Goal: Transaction & Acquisition: Book appointment/travel/reservation

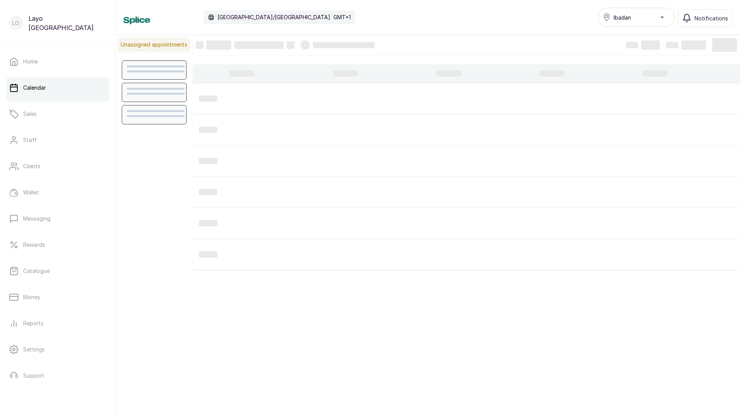
scroll to position [259, 0]
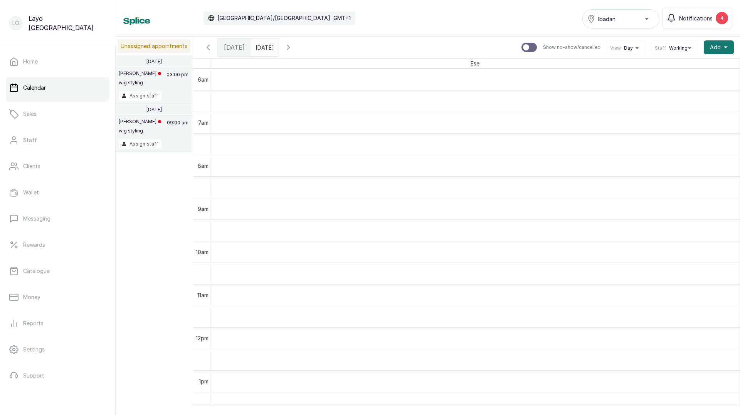
click at [679, 49] on span "Working" at bounding box center [678, 48] width 18 height 6
click at [668, 81] on span "All" at bounding box center [674, 84] width 33 height 6
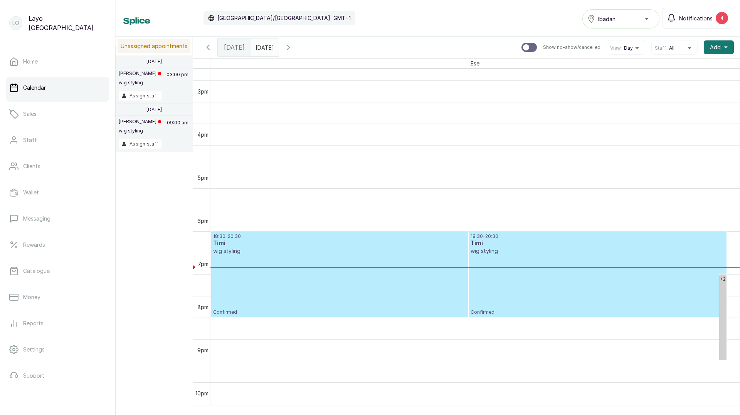
click at [527, 287] on div "18:30 - 20:30 Timi wig styling Confirmed" at bounding box center [597, 274] width 254 height 82
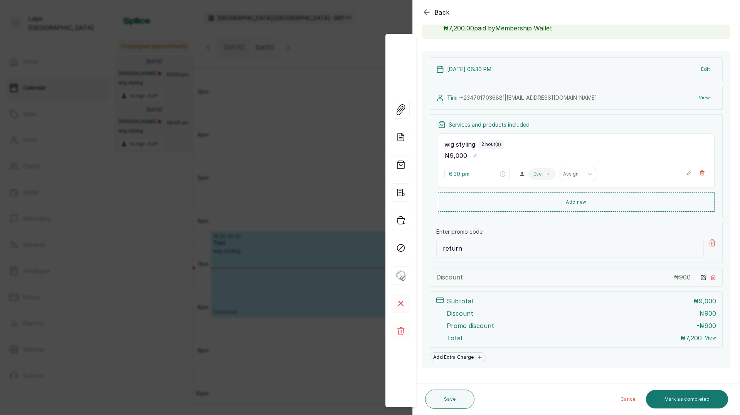
scroll to position [85, 0]
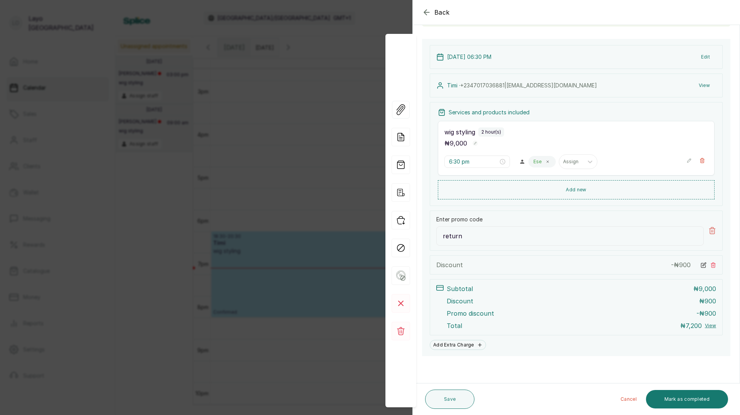
click at [326, 286] on div "Back Appointment Details Edit appointment 💻 Booked Online Make changes to appoi…" at bounding box center [370, 207] width 740 height 415
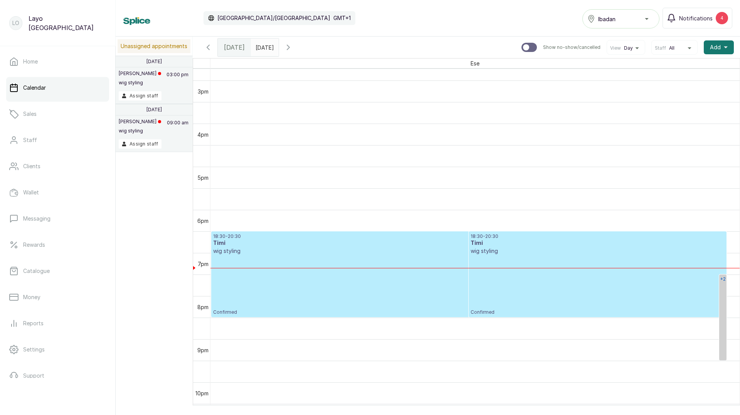
click at [722, 314] on link "+2" at bounding box center [722, 318] width 7 height 86
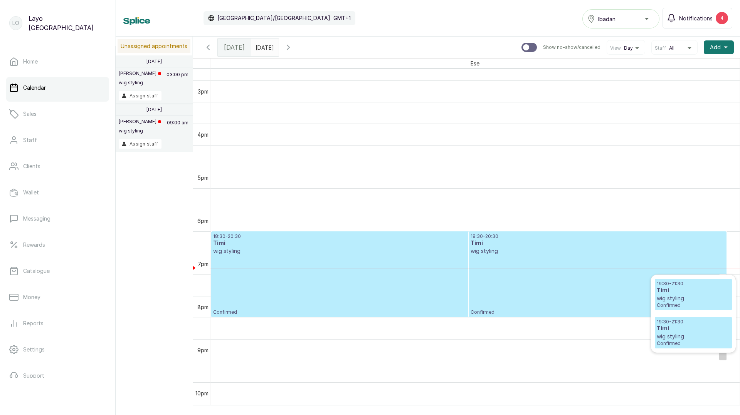
click at [681, 333] on p "wig styling" at bounding box center [693, 337] width 73 height 8
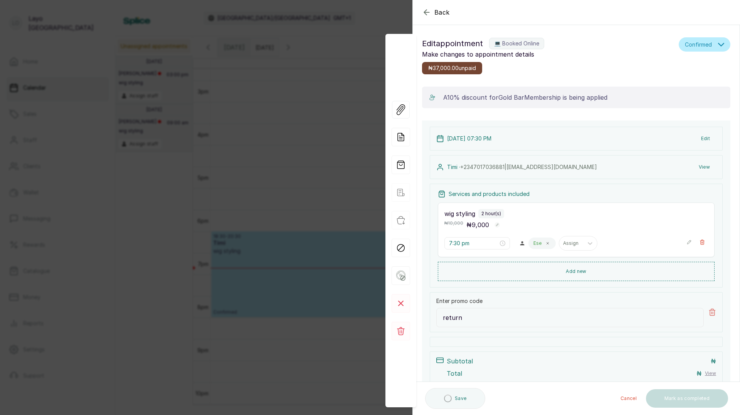
type input "7:30 pm"
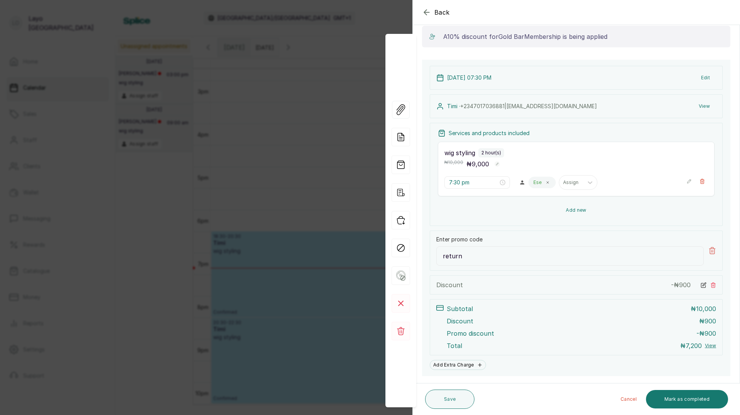
scroll to position [109, 0]
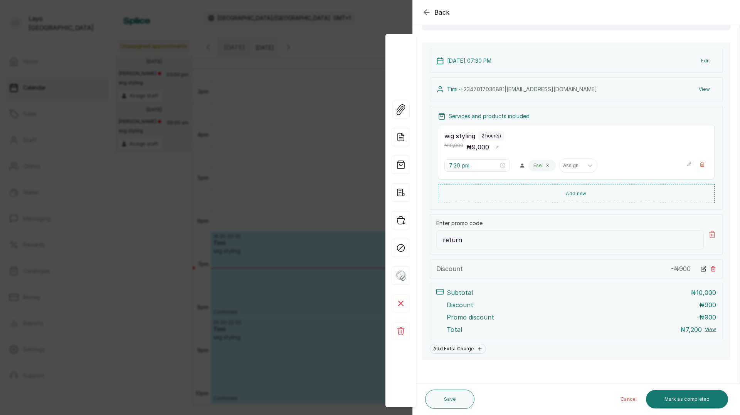
click at [272, 196] on div "Back Appointment Details Edit appointment 💻 Booked Online Make changes to appoi…" at bounding box center [370, 207] width 740 height 415
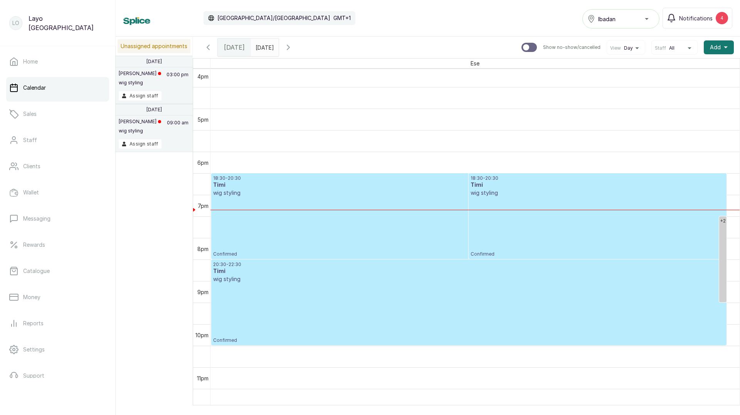
scroll to position [5, 0]
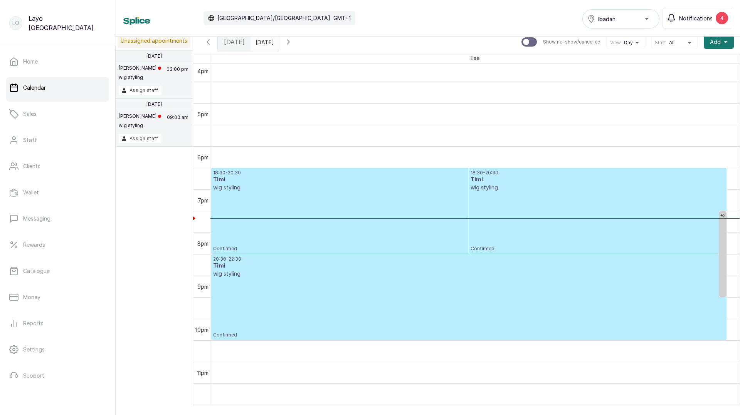
click at [448, 286] on div "20:30 - 22:30 Timi wig styling Confirmed" at bounding box center [468, 297] width 511 height 82
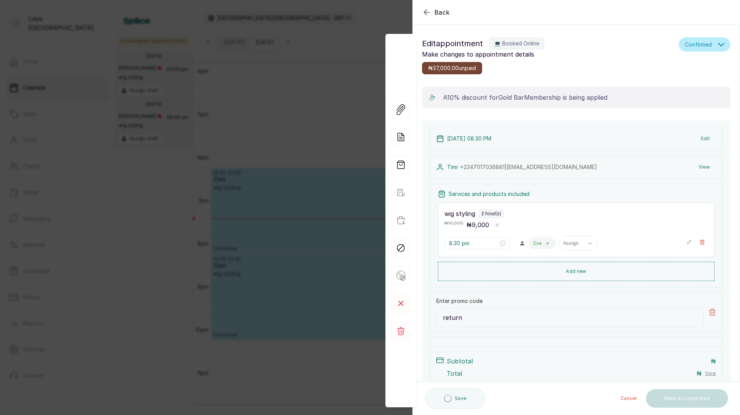
type input "8:30 pm"
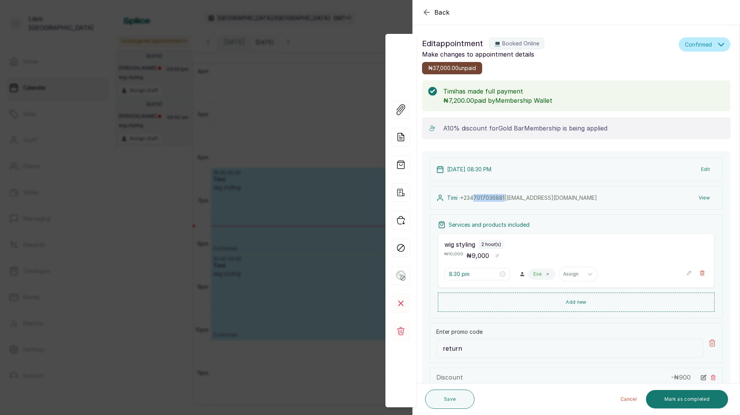
drag, startPoint x: 507, startPoint y: 198, endPoint x: 475, endPoint y: 198, distance: 31.2
click at [475, 198] on span "[PHONE_NUMBER] | [EMAIL_ADDRESS][DOMAIN_NAME]" at bounding box center [528, 198] width 137 height 7
copy span "7017036881"
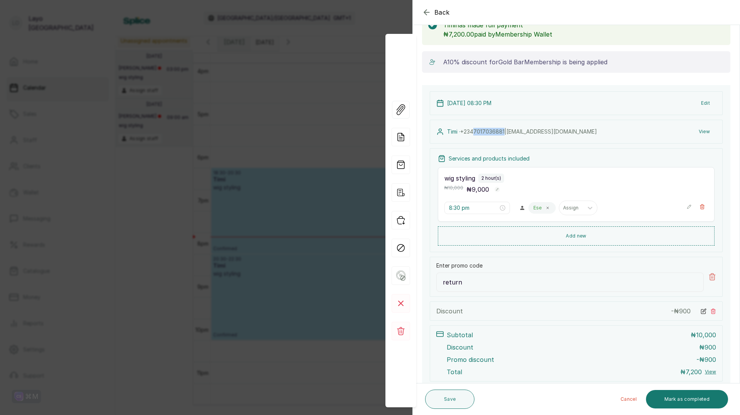
scroll to position [113, 0]
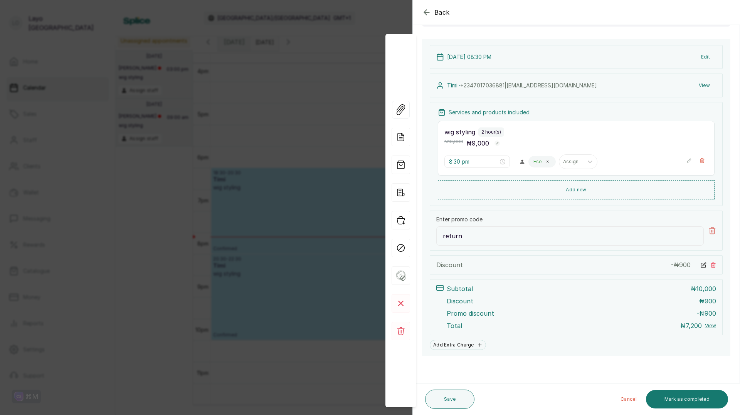
click at [298, 186] on div "Back Appointment Details Edit appointment 💻 Booked Online Make changes to appoi…" at bounding box center [370, 207] width 740 height 415
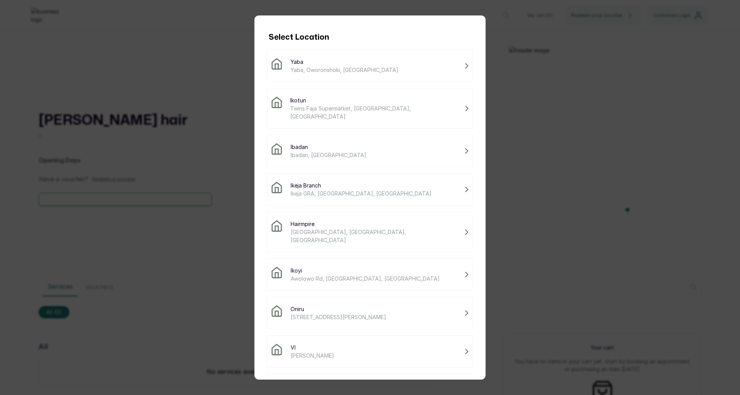
click at [318, 151] on span "Ibadan, Nigeria" at bounding box center [329, 155] width 76 height 8
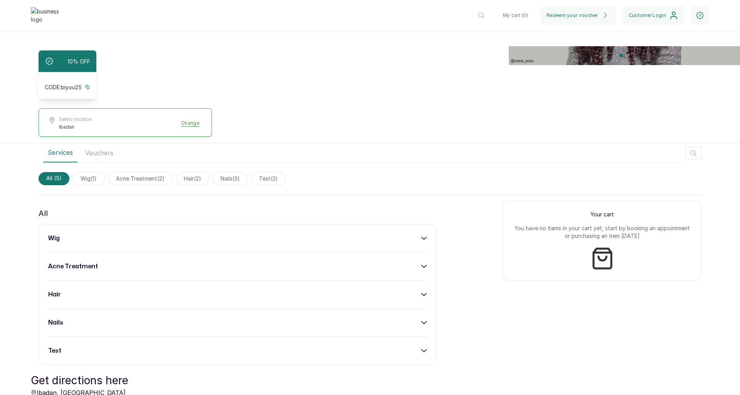
scroll to position [170, 0]
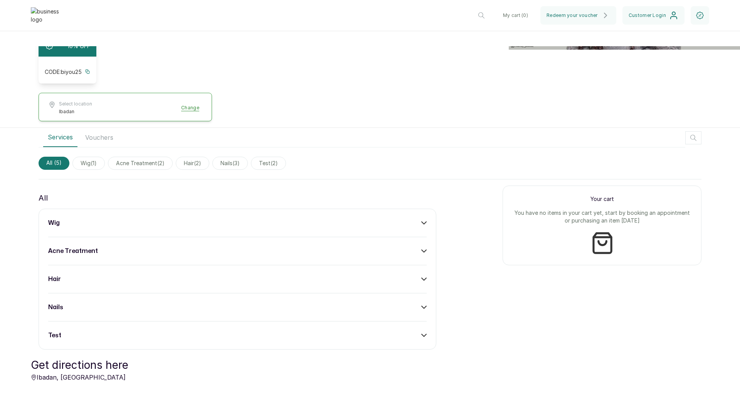
click at [424, 226] on icon at bounding box center [423, 222] width 5 height 5
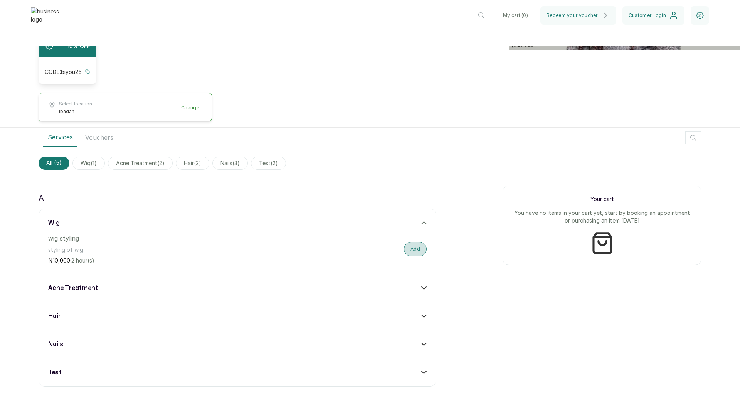
click at [413, 256] on button "Add" at bounding box center [415, 249] width 23 height 15
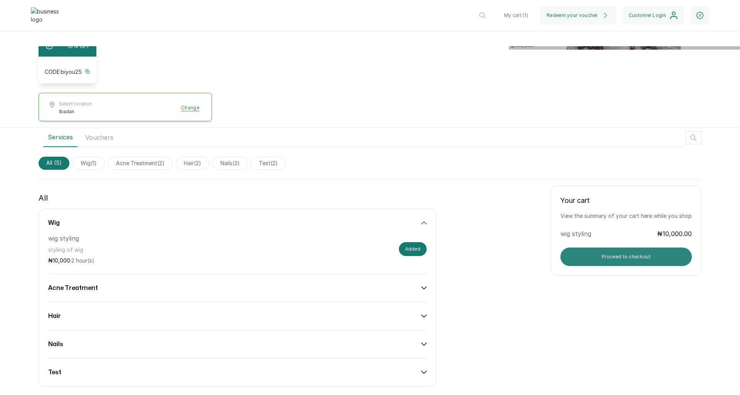
click at [594, 264] on button "Proceed to checkout" at bounding box center [625, 257] width 131 height 18
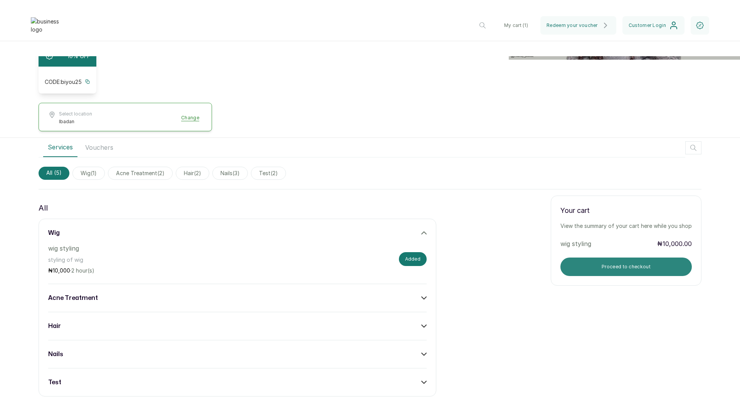
scroll to position [0, 0]
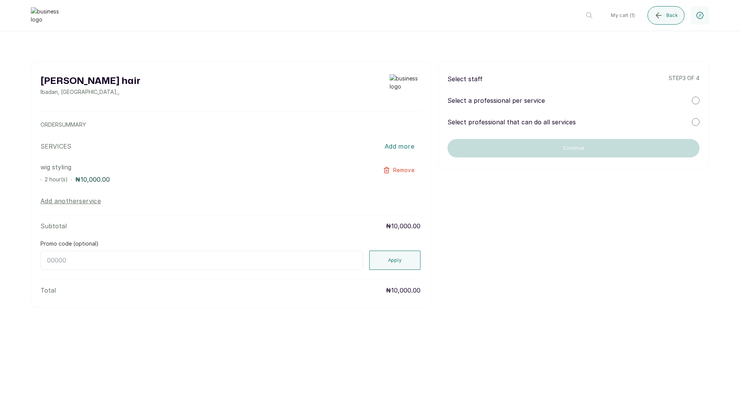
click at [532, 101] on p "Select a professional per service" at bounding box center [495, 100] width 97 height 9
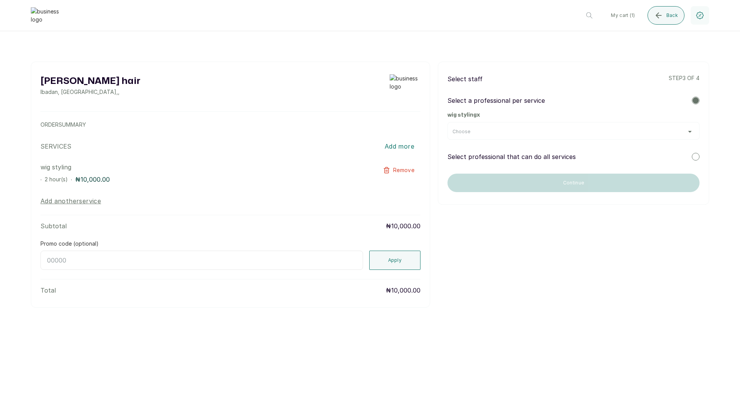
click at [521, 132] on div "Choose" at bounding box center [573, 132] width 242 height 6
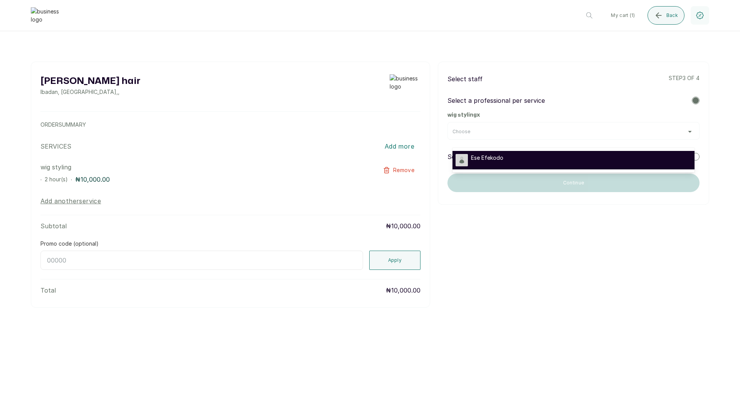
click at [507, 158] on div "Ese Efekodo" at bounding box center [573, 160] width 236 height 12
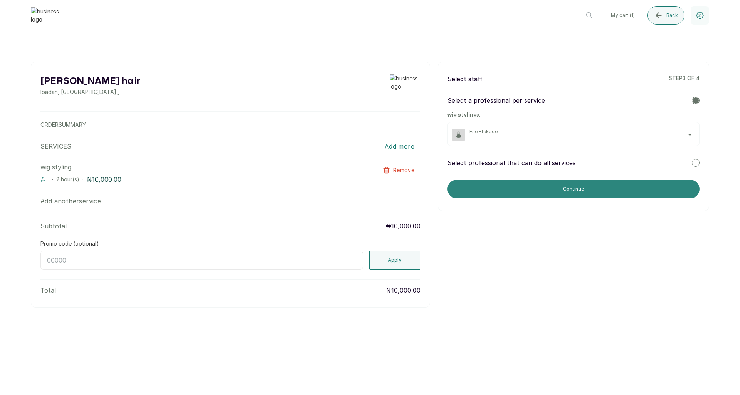
click at [540, 190] on button "Continue" at bounding box center [573, 189] width 252 height 18
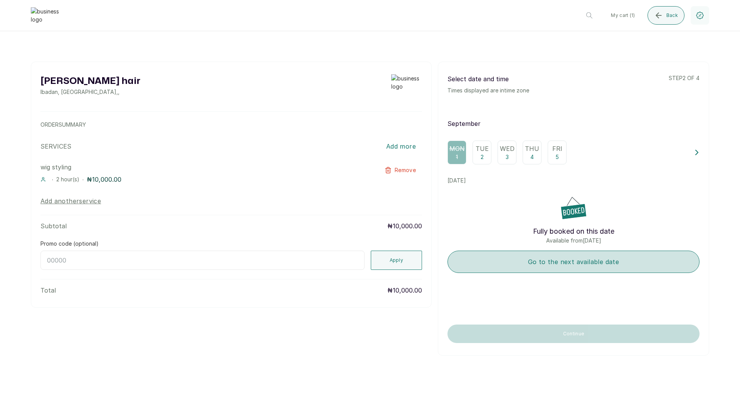
click at [541, 257] on button "Go to the next available date" at bounding box center [573, 262] width 252 height 22
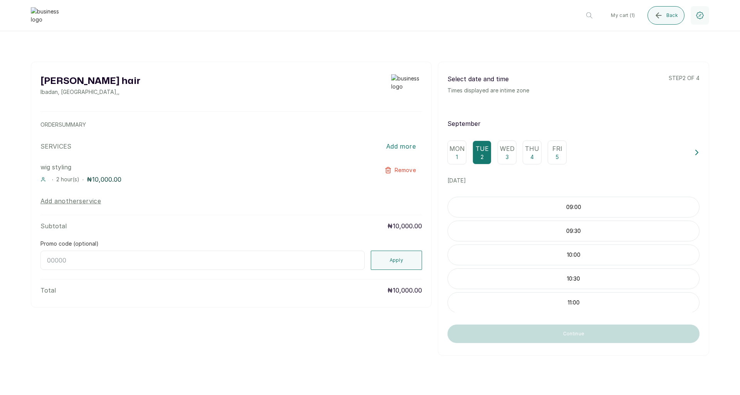
click at [525, 209] on p "09:00" at bounding box center [573, 207] width 251 height 8
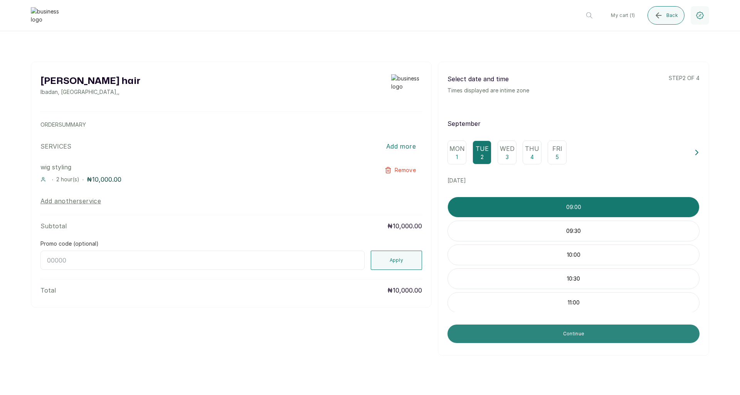
click at [548, 335] on button "Continue" at bounding box center [573, 334] width 252 height 18
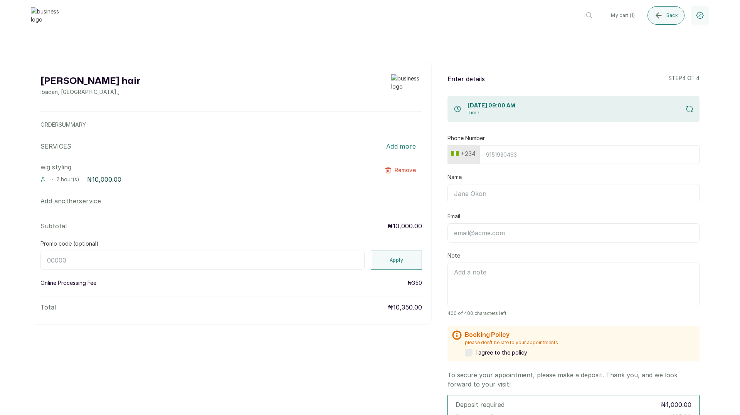
click at [504, 154] on input "Phone Number" at bounding box center [589, 154] width 220 height 19
click at [506, 156] on input "Phone Number" at bounding box center [589, 154] width 220 height 19
click at [502, 154] on input "Phone Number" at bounding box center [589, 154] width 220 height 19
paste input "7017036881"
type input "7017036881"
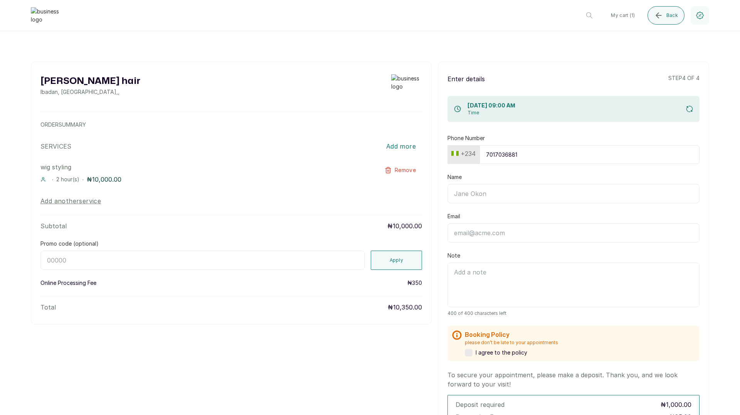
type input "Timi"
type input "[EMAIL_ADDRESS][DOMAIN_NAME]"
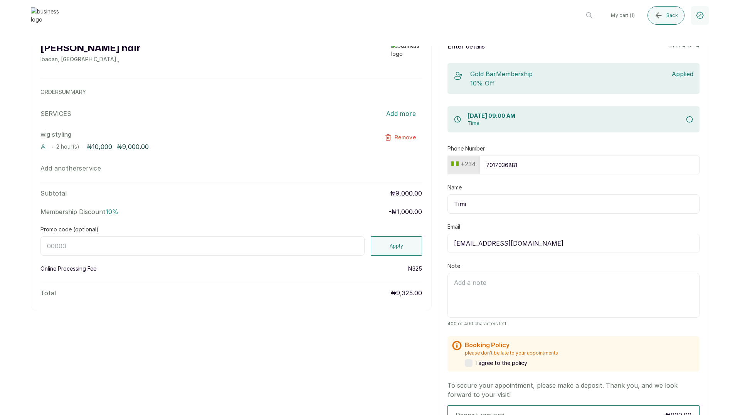
scroll to position [44, 0]
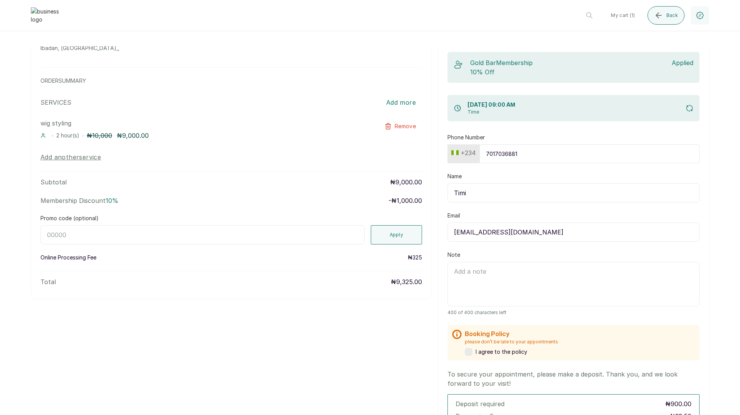
type input "7017036881"
click at [79, 234] on input "Promo code (optional)" at bounding box center [202, 234] width 324 height 19
type input "return"
click at [396, 237] on button "Apply" at bounding box center [397, 234] width 52 height 19
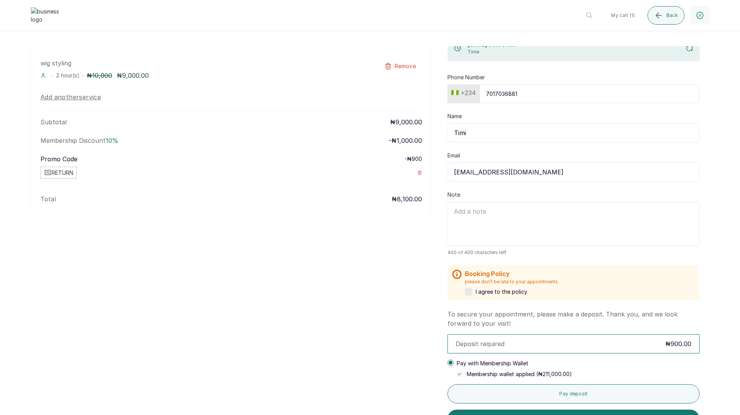
scroll to position [124, 0]
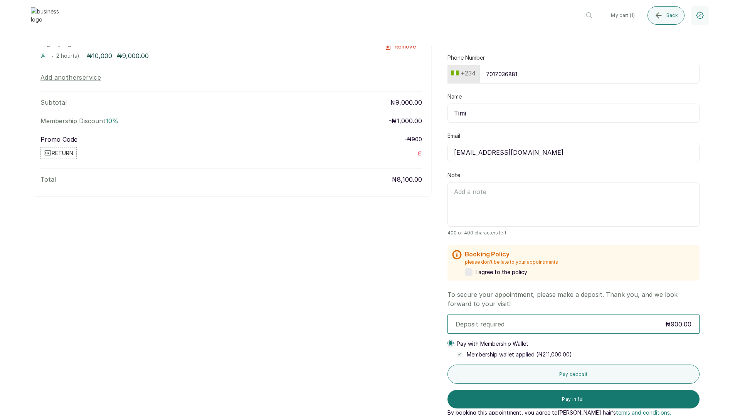
click at [469, 273] on label at bounding box center [469, 273] width 8 height 8
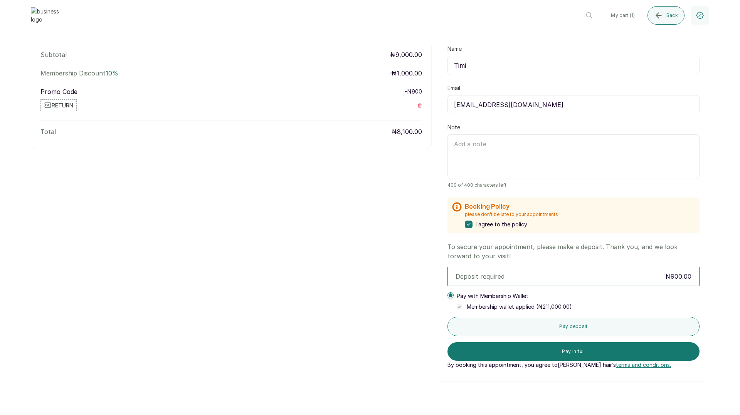
scroll to position [183, 0]
